Goal: Find contact information: Find contact information

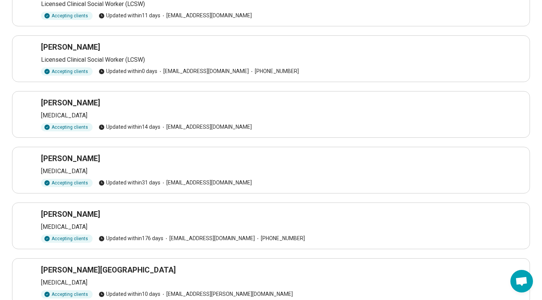
scroll to position [193, 0]
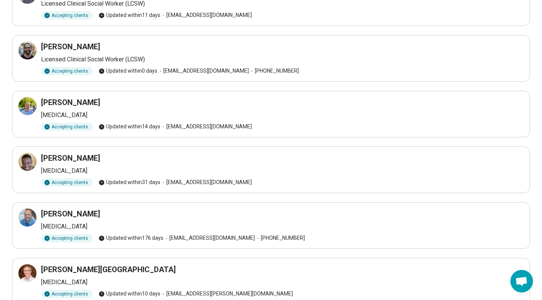
click at [169, 50] on div "[PERSON_NAME]" at bounding box center [282, 46] width 483 height 11
click at [25, 50] on icon at bounding box center [27, 50] width 9 height 9
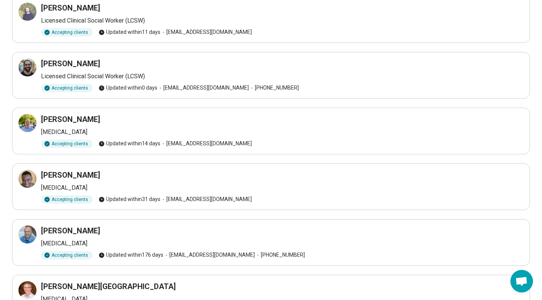
scroll to position [173, 0]
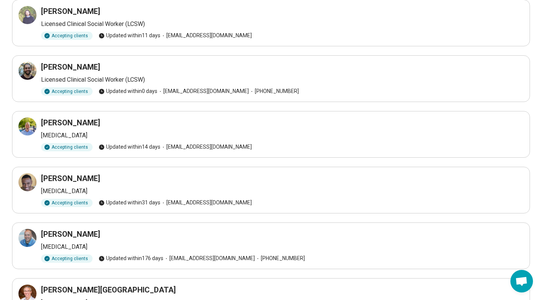
click at [267, 78] on p "Licensed Clinical Social Worker (LCSW)" at bounding box center [282, 79] width 483 height 9
click at [165, 79] on p "Licensed Clinical Social Worker (LCSW)" at bounding box center [282, 79] width 483 height 9
click at [117, 93] on span "Updated within 0 days" at bounding box center [128, 91] width 59 height 8
click at [30, 69] on icon at bounding box center [30, 68] width 2 height 2
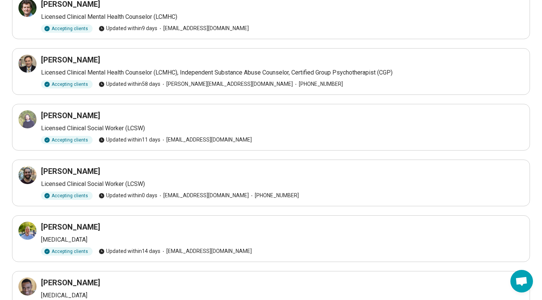
scroll to position [65, 0]
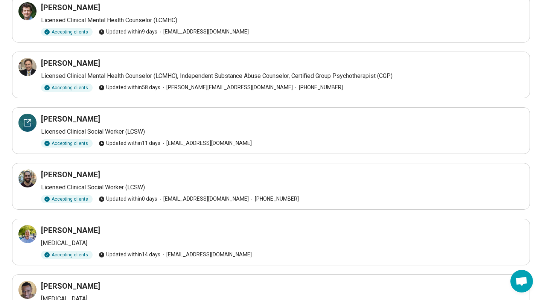
click at [24, 115] on div at bounding box center [27, 123] width 18 height 18
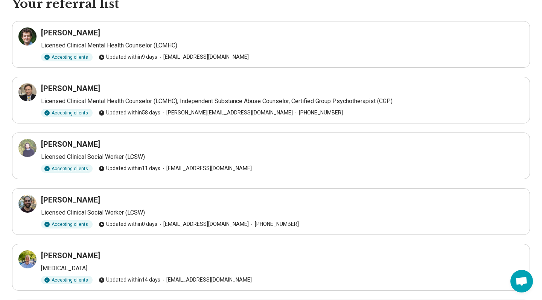
scroll to position [30, 0]
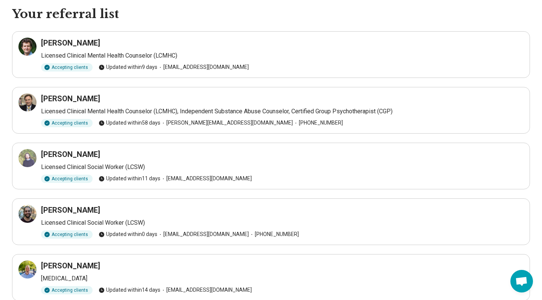
click at [38, 102] on div "Jeffrey Georgi Licensed Clinical Mental Health Counselor (LCMHC), Independent S…" at bounding box center [270, 110] width 505 height 34
click at [27, 103] on icon at bounding box center [27, 102] width 9 height 9
click at [30, 48] on icon at bounding box center [27, 46] width 7 height 7
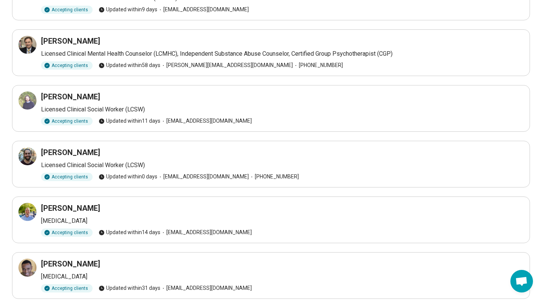
scroll to position [143, 0]
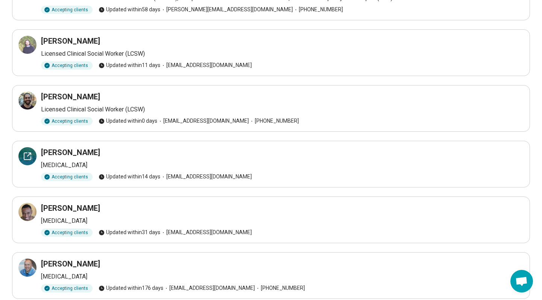
click at [25, 152] on icon at bounding box center [27, 156] width 9 height 9
click at [197, 177] on span "info@bullcitybehavioralhealth.com" at bounding box center [205, 177] width 91 height 8
click at [165, 175] on icon at bounding box center [163, 177] width 6 height 6
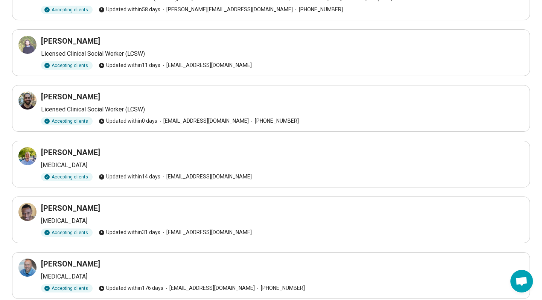
click at [17, 155] on article "Samuel Brotkin Psychologist Accepting clients Updated within 14 days info@bullc…" at bounding box center [271, 164] width 518 height 47
click at [28, 155] on icon at bounding box center [28, 154] width 3 height 3
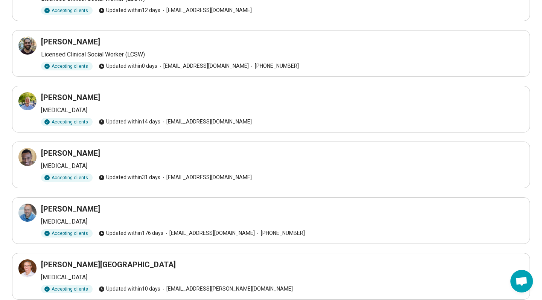
scroll to position [229, 0]
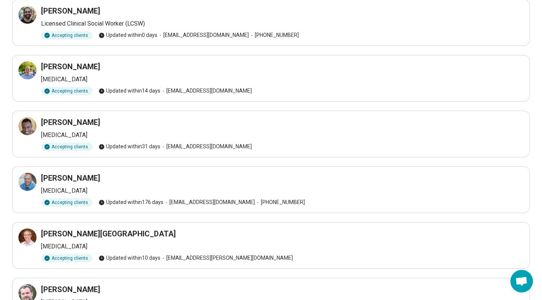
click at [71, 123] on h3 "Marvice Marcus" at bounding box center [70, 122] width 59 height 11
click at [17, 122] on article "Marvice Marcus Psychologist Accepting clients Updated within 31 days marvice@in…" at bounding box center [271, 134] width 518 height 47
click at [23, 124] on icon at bounding box center [27, 126] width 9 height 9
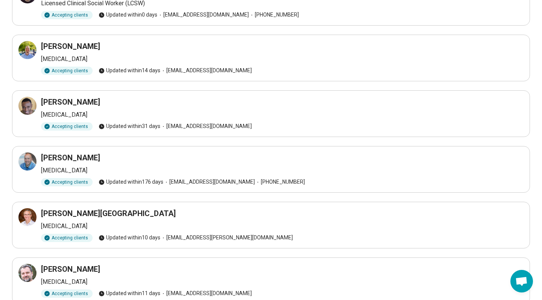
scroll to position [294, 0]
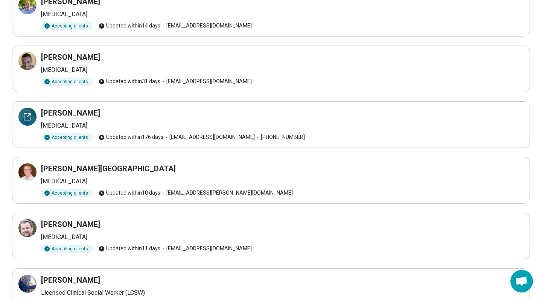
click at [29, 113] on icon at bounding box center [30, 114] width 2 height 2
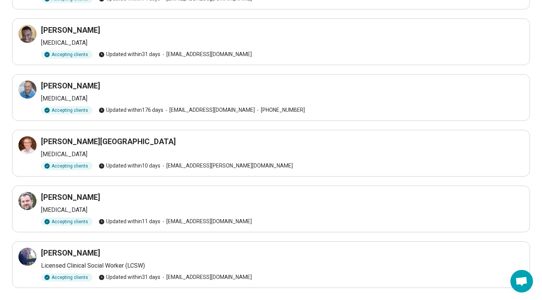
scroll to position [333, 0]
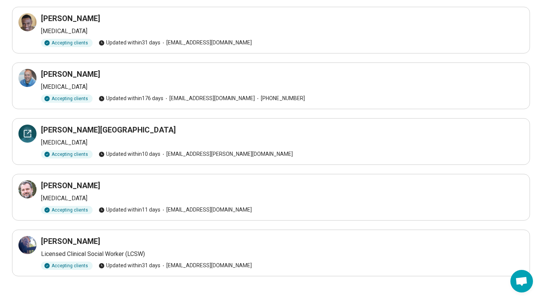
click at [27, 137] on icon at bounding box center [27, 133] width 7 height 7
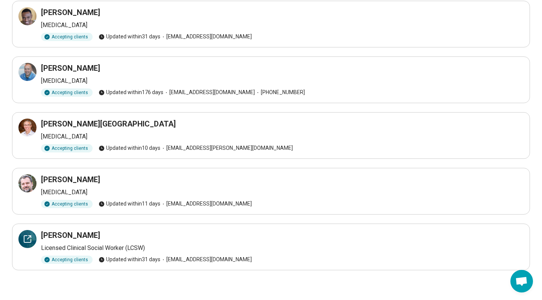
click at [21, 233] on div at bounding box center [27, 239] width 18 height 18
click at [36, 179] on div at bounding box center [27, 183] width 18 height 18
drag, startPoint x: 165, startPoint y: 259, endPoint x: 239, endPoint y: 259, distance: 73.8
click at [239, 259] on div "Accepting clients Updated within 31 days michaelcantorlcsw@gmail.com" at bounding box center [282, 260] width 483 height 8
copy span "michaelcantorlcsw@gmail.com"
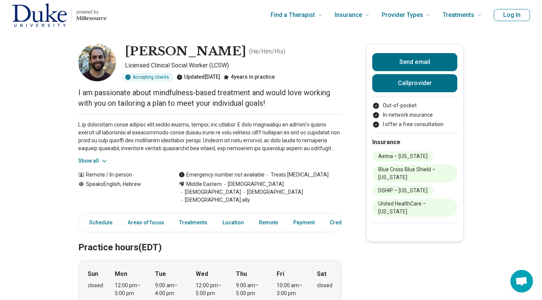
click at [90, 159] on button "Show all" at bounding box center [93, 161] width 30 height 8
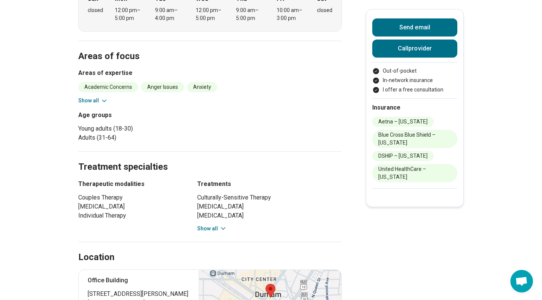
scroll to position [276, 0]
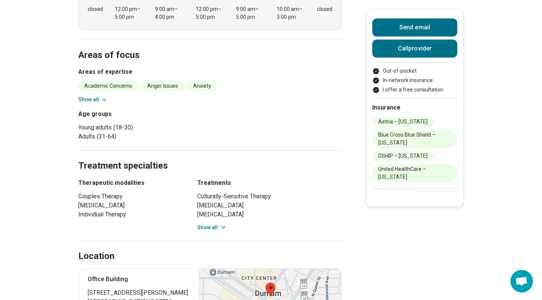
click at [86, 96] on button "Show all" at bounding box center [93, 100] width 30 height 8
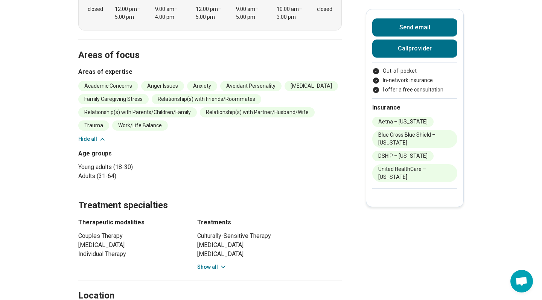
click at [87, 135] on button "Hide all" at bounding box center [92, 139] width 28 height 8
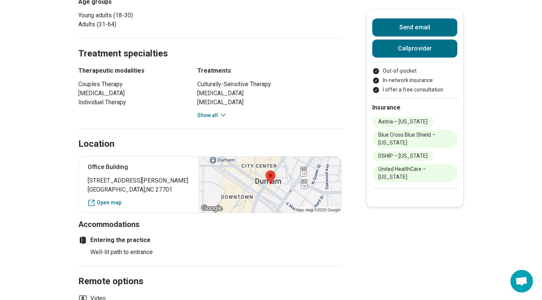
scroll to position [409, 0]
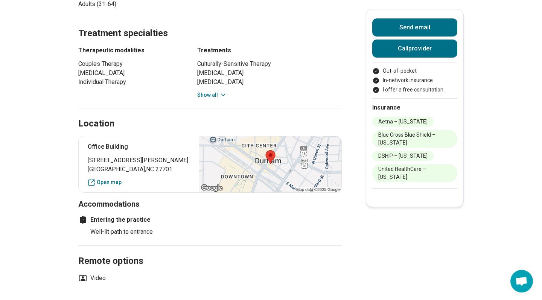
click at [205, 91] on button "Show all" at bounding box center [212, 95] width 30 height 8
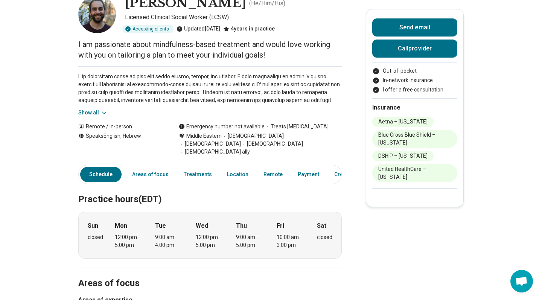
scroll to position [49, 0]
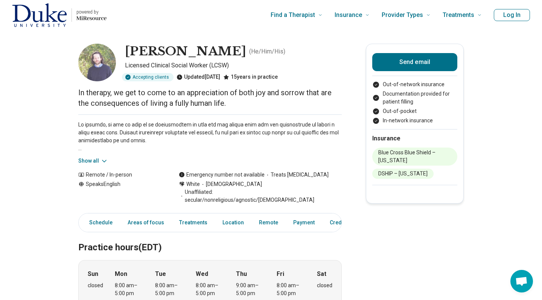
click at [99, 161] on button "Show all" at bounding box center [93, 161] width 30 height 8
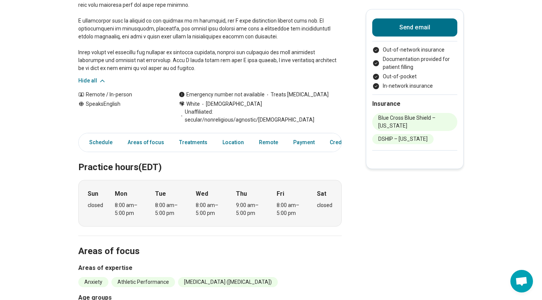
scroll to position [195, 0]
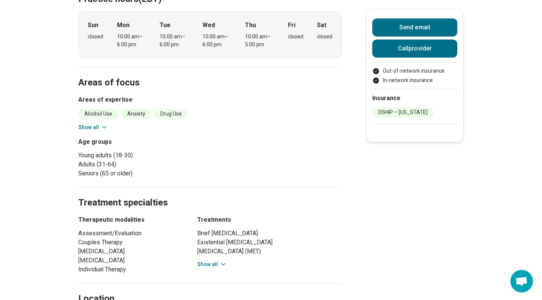
scroll to position [263, 0]
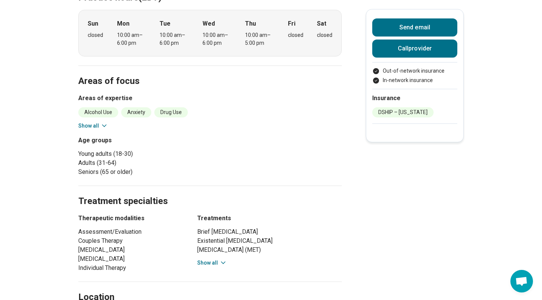
click at [81, 122] on button "Show all" at bounding box center [93, 126] width 30 height 8
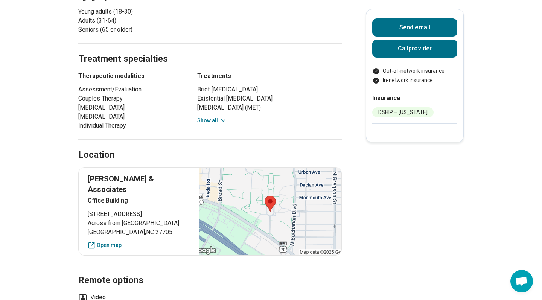
scroll to position [419, 0]
click at [206, 116] on button "Show all" at bounding box center [212, 120] width 30 height 8
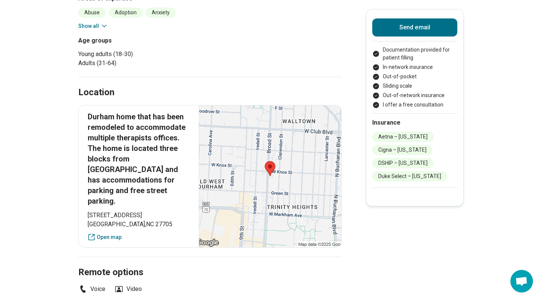
scroll to position [267, 0]
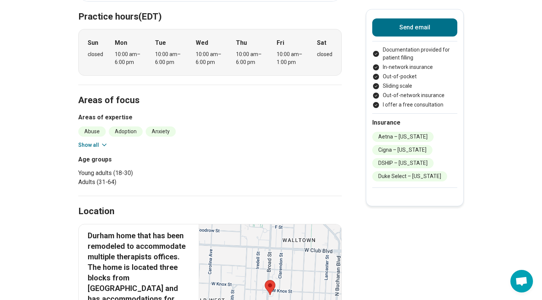
click at [84, 141] on button "Show all" at bounding box center [93, 145] width 30 height 8
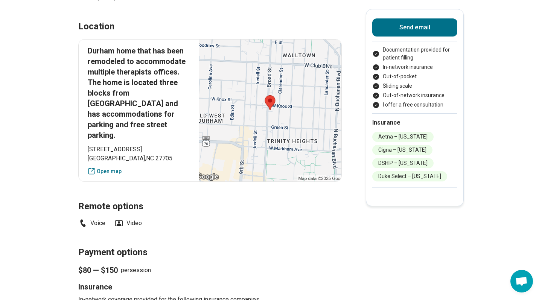
scroll to position [498, 0]
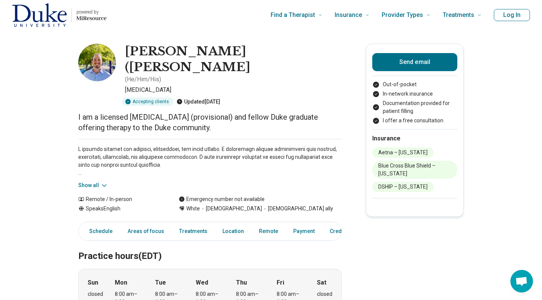
click at [85, 181] on button "Show all" at bounding box center [93, 185] width 30 height 8
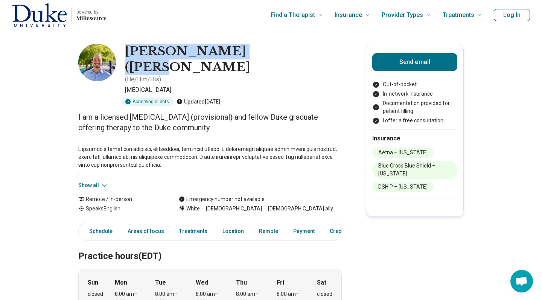
drag, startPoint x: 125, startPoint y: 49, endPoint x: 265, endPoint y: 51, distance: 140.1
click at [265, 51] on div "[PERSON_NAME] ([PERSON_NAME] ( He/Him/His ) [MEDICAL_DATA] Accepting clients Up…" at bounding box center [210, 75] width 264 height 62
copy h1 "[PERSON_NAME] ([PERSON_NAME]"
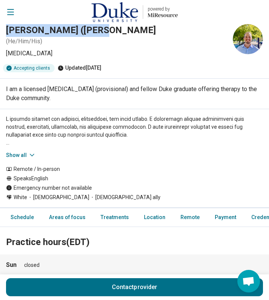
click at [15, 153] on button "Show all" at bounding box center [21, 155] width 30 height 8
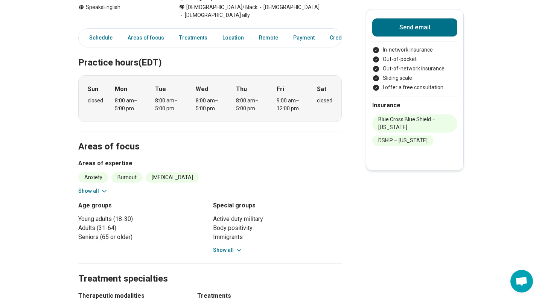
scroll to position [165, 0]
click at [99, 187] on button "Show all" at bounding box center [93, 191] width 30 height 8
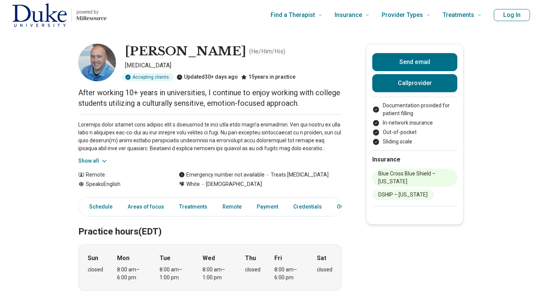
click at [85, 158] on button "Show all" at bounding box center [93, 161] width 30 height 8
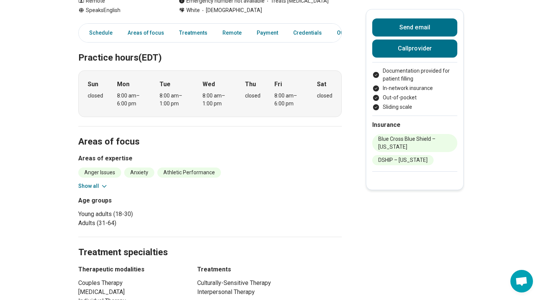
scroll to position [261, 0]
click at [91, 184] on button "Show all" at bounding box center [93, 186] width 30 height 8
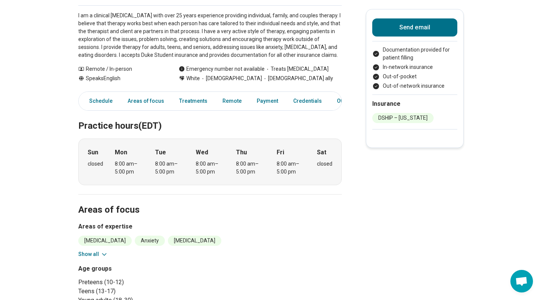
scroll to position [174, 0]
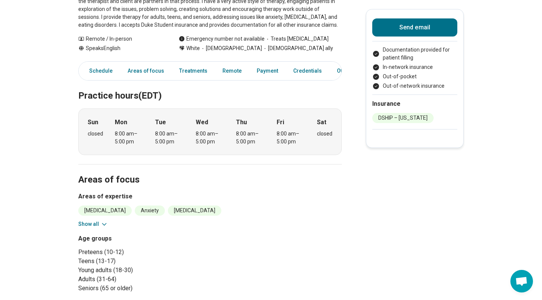
click at [92, 220] on button "Show all" at bounding box center [93, 224] width 30 height 8
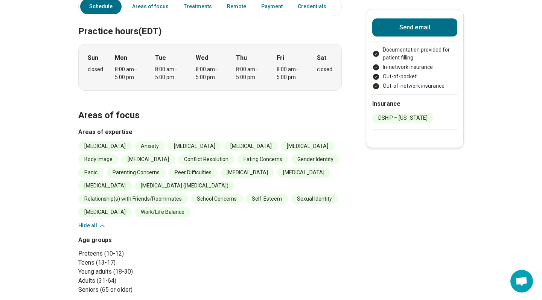
scroll to position [239, 0]
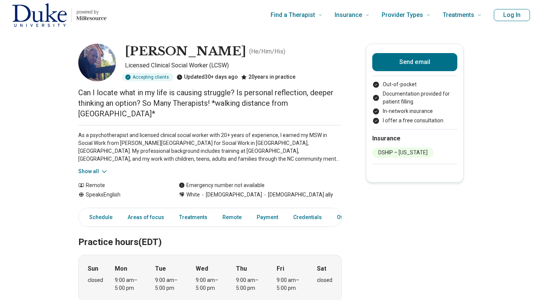
click at [94, 168] on button "Show all" at bounding box center [93, 172] width 30 height 8
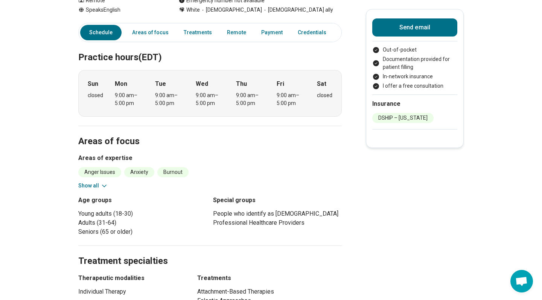
scroll to position [270, 0]
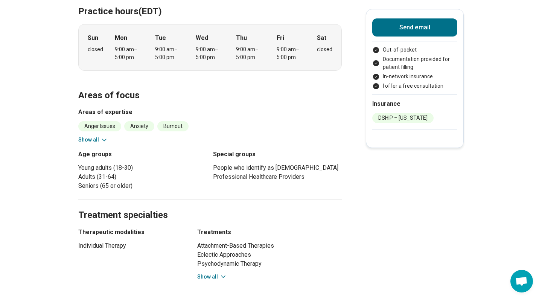
click at [83, 136] on button "Show all" at bounding box center [93, 140] width 30 height 8
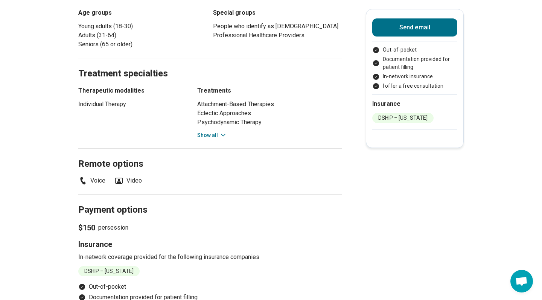
scroll to position [483, 0]
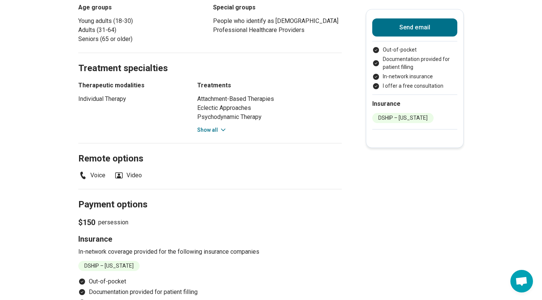
click at [213, 126] on button "Show all" at bounding box center [212, 130] width 30 height 8
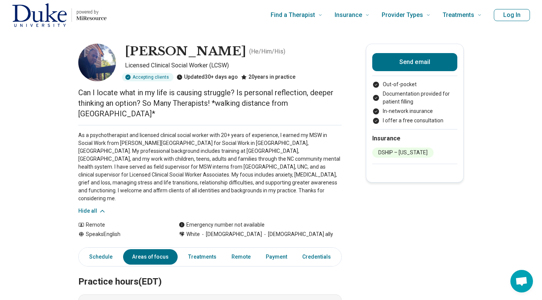
scroll to position [0, 0]
click at [396, 57] on button "Send email" at bounding box center [414, 62] width 85 height 18
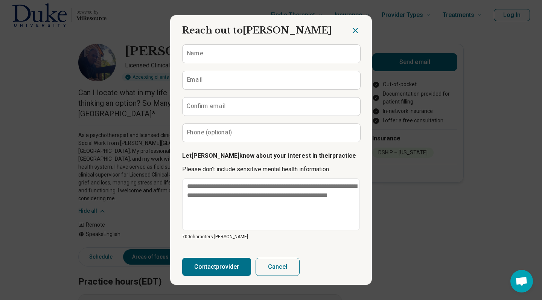
scroll to position [40, 0]
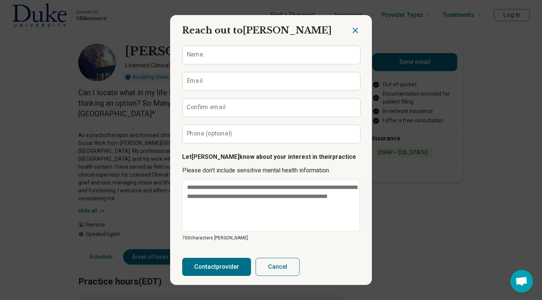
click at [355, 29] on icon "Close dialog" at bounding box center [355, 30] width 9 height 9
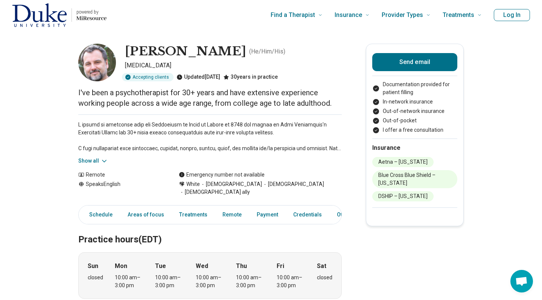
click at [95, 163] on button "Show all" at bounding box center [93, 161] width 30 height 8
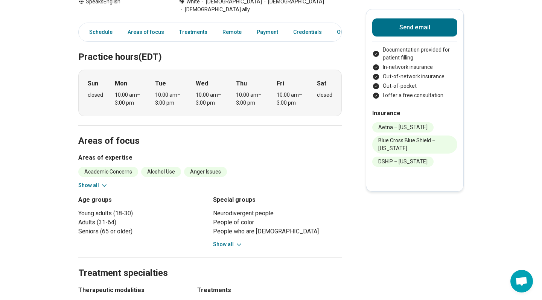
scroll to position [242, 0]
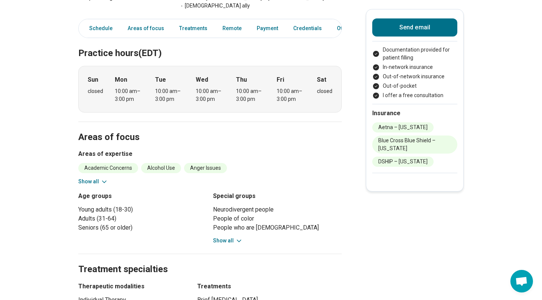
click at [86, 178] on button "Show all" at bounding box center [93, 182] width 30 height 8
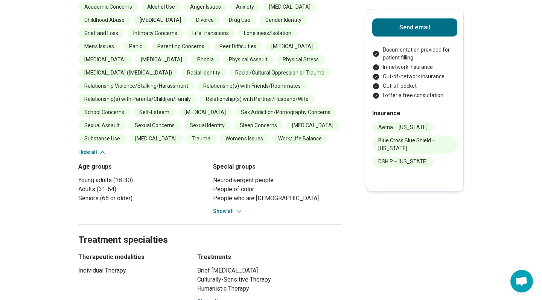
scroll to position [418, 0]
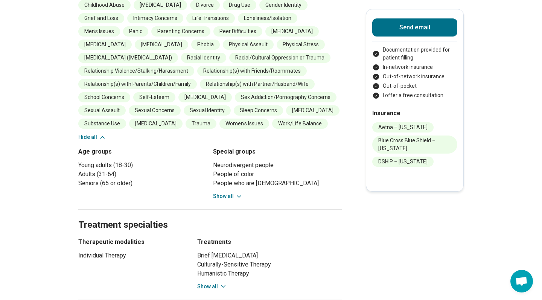
click at [224, 192] on button "Show all" at bounding box center [228, 196] width 30 height 8
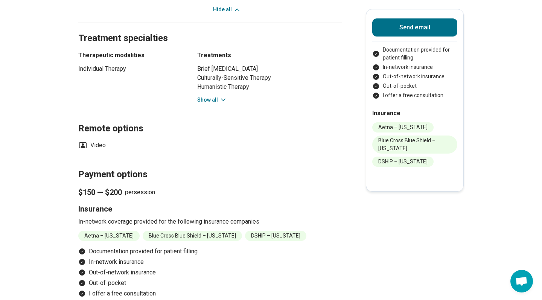
scroll to position [677, 0]
click at [212, 96] on button "Show all" at bounding box center [212, 100] width 30 height 8
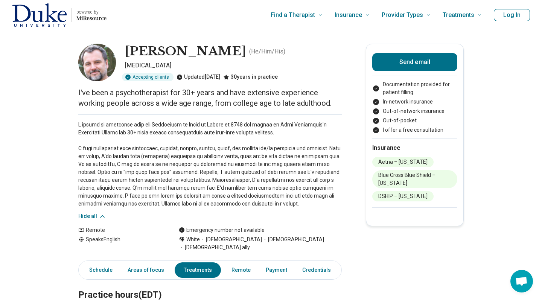
scroll to position [0, 0]
